Goal: Transaction & Acquisition: Purchase product/service

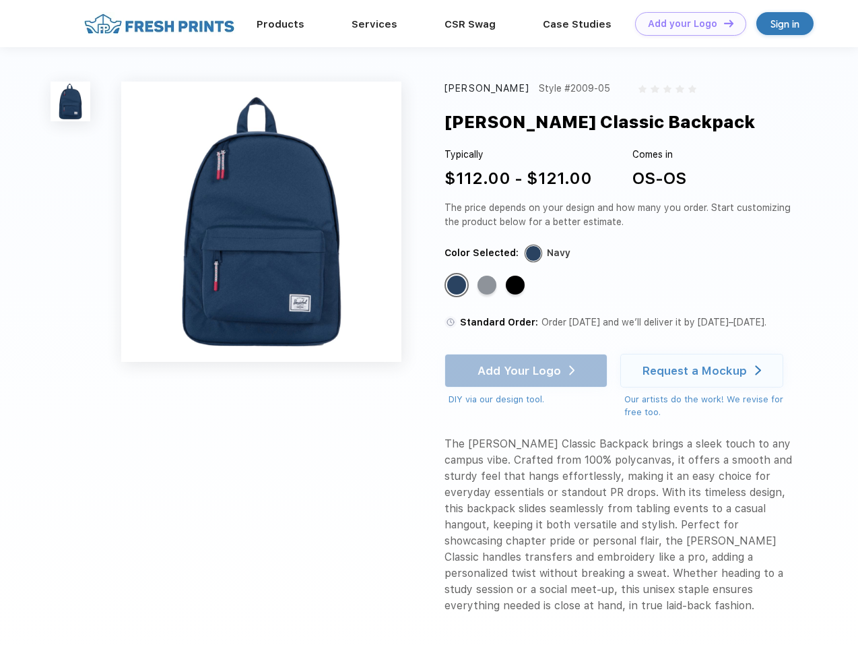
click at [686, 24] on link "Add your Logo Design Tool" at bounding box center [690, 24] width 111 height 24
click at [0, 0] on div "Design Tool" at bounding box center [0, 0] width 0 height 0
click at [723, 23] on link "Add your Logo Design Tool" at bounding box center [690, 24] width 111 height 24
click at [71, 101] on img at bounding box center [71, 102] width 40 height 40
click at [458, 286] on div "Standard Color" at bounding box center [456, 285] width 19 height 19
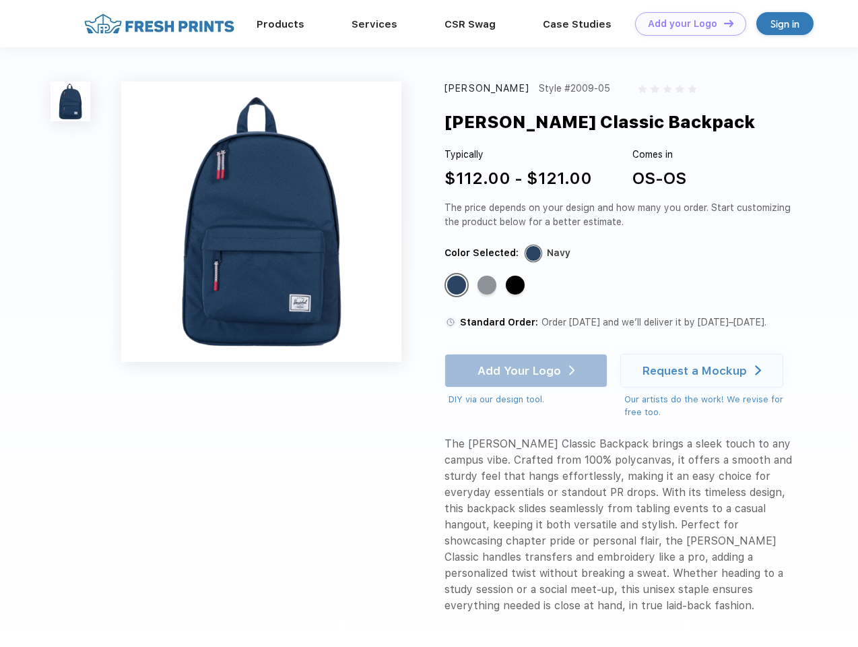
click at [488, 286] on div "Standard Color" at bounding box center [487, 285] width 19 height 19
click at [517, 286] on div "Standard Color" at bounding box center [515, 285] width 19 height 19
click at [528, 371] on div "Add Your Logo DIY via our design tool. Ah shoot! This product isn't up in our d…" at bounding box center [526, 380] width 163 height 53
click at [704, 371] on div "Request a Mockup" at bounding box center [695, 370] width 104 height 13
